Goal: Information Seeking & Learning: Check status

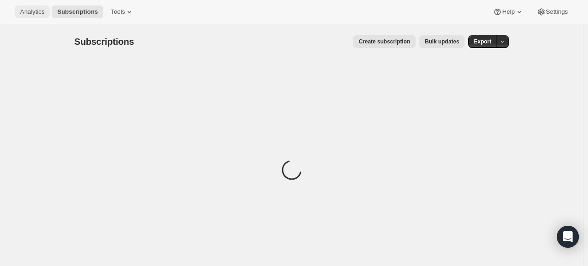
click at [43, 13] on span "Analytics" at bounding box center [32, 11] width 24 height 7
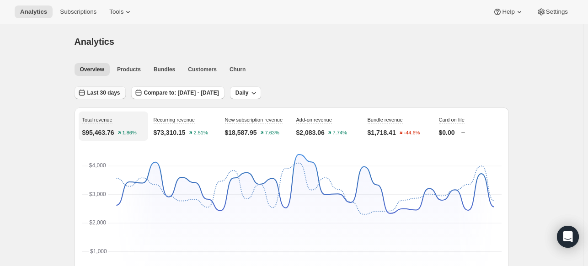
click at [106, 91] on span "Last 30 days" at bounding box center [103, 92] width 33 height 7
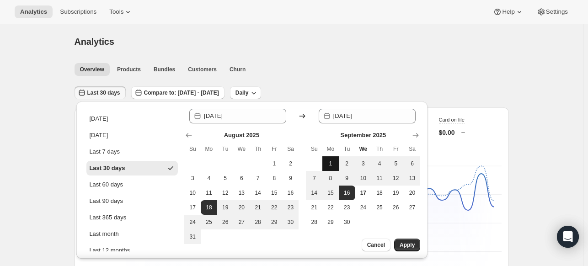
click at [328, 162] on span "1" at bounding box center [330, 163] width 9 height 7
type input "[DATE]"
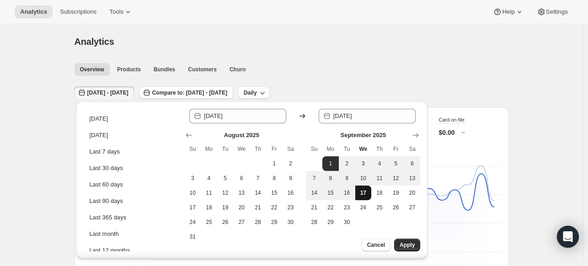
click at [359, 190] on span "17" at bounding box center [363, 192] width 9 height 7
type input "[DATE]"
click at [411, 246] on span "Apply" at bounding box center [407, 245] width 15 height 7
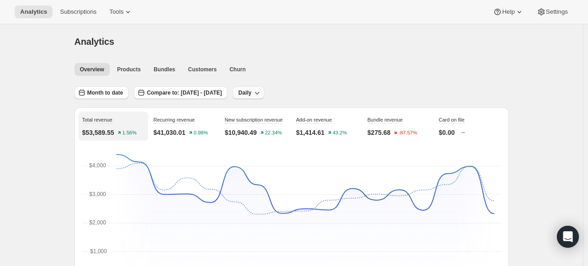
click at [262, 96] on icon "button" at bounding box center [257, 92] width 9 height 9
click at [318, 76] on div "Overview Products Bundles Customers Churn More views Overview Products Bundles …" at bounding box center [289, 69] width 440 height 20
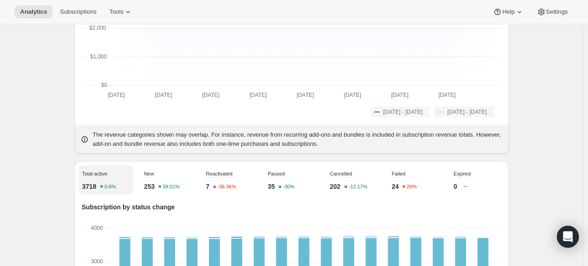
scroll to position [137, 0]
